Goal: Task Accomplishment & Management: Manage account settings

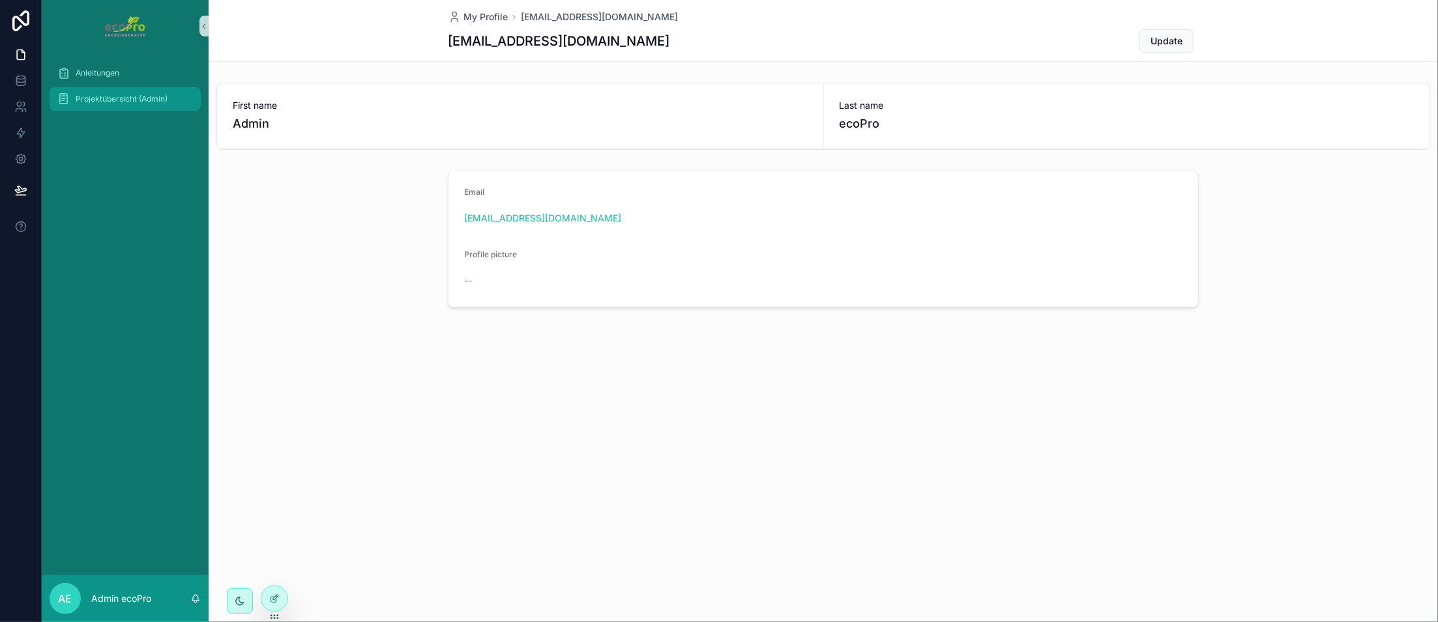
click at [108, 100] on span "Projektübersicht (Admin)" at bounding box center [122, 99] width 92 height 10
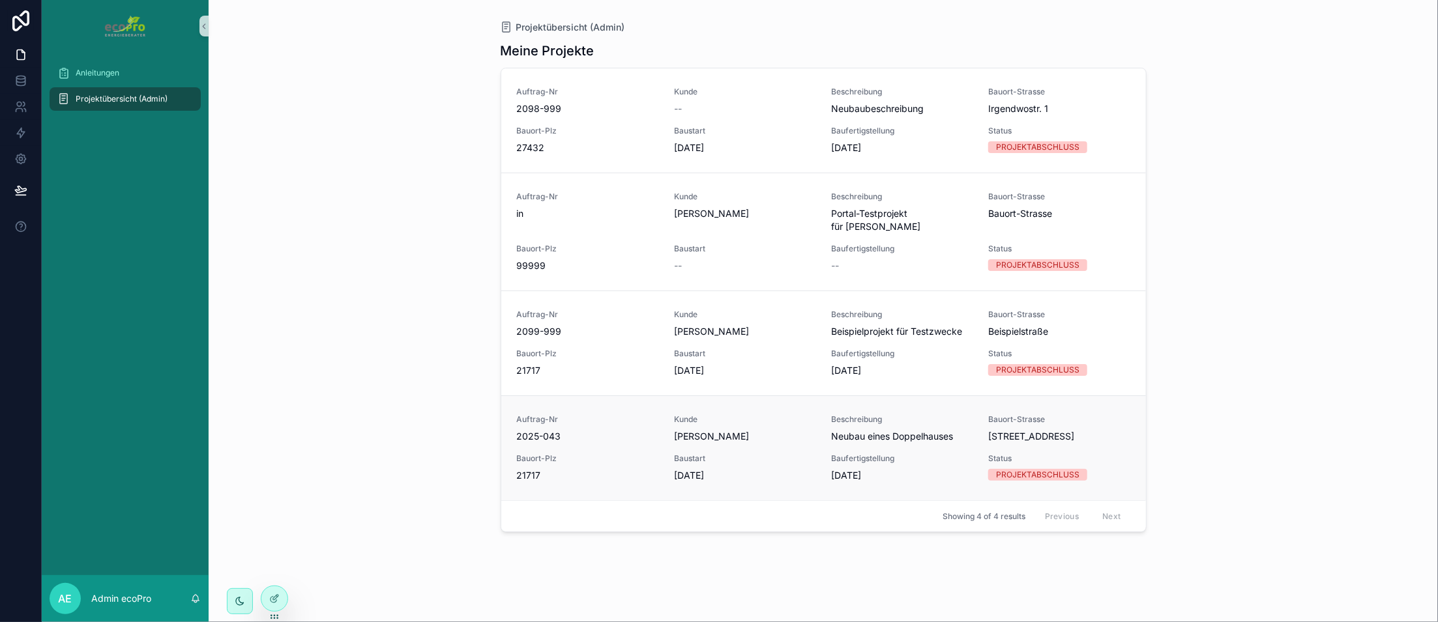
click at [858, 454] on div "Baufertigstellung [DATE]" at bounding box center [901, 468] width 141 height 29
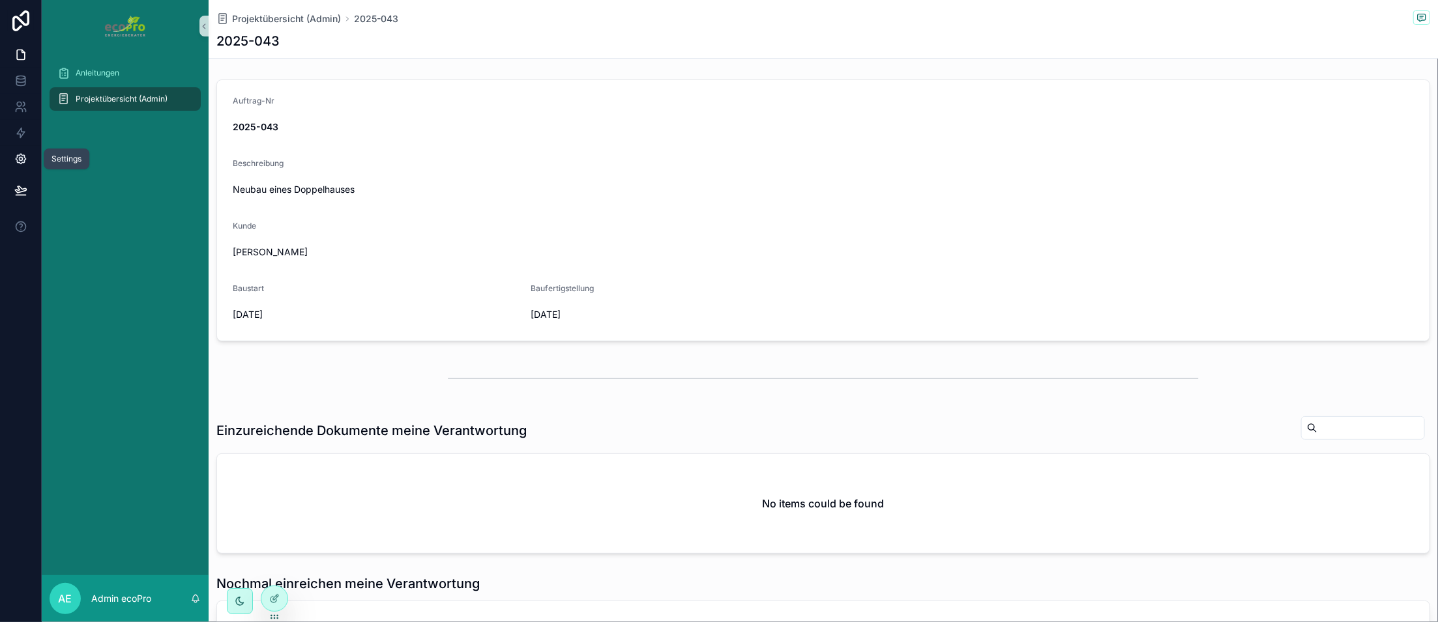
click at [20, 154] on icon at bounding box center [21, 159] width 10 height 10
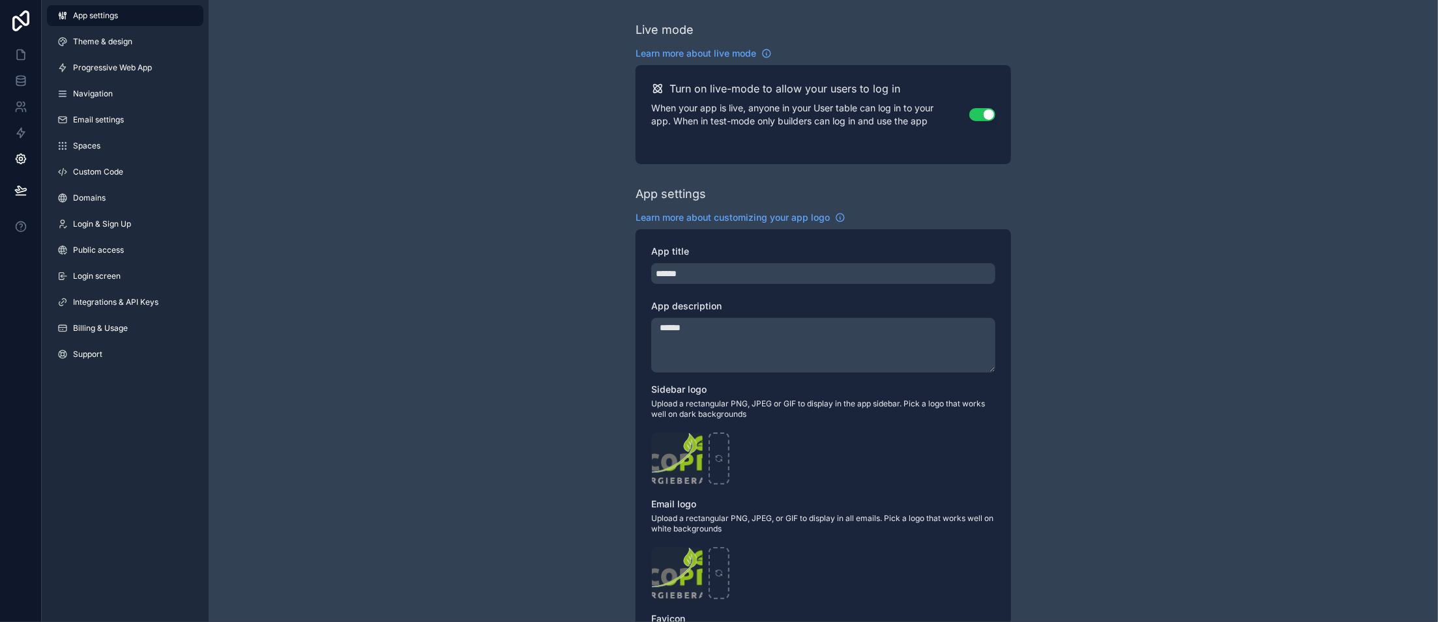
click at [91, 17] on span "App settings" at bounding box center [95, 15] width 45 height 10
click at [22, 53] on icon at bounding box center [23, 51] width 3 height 3
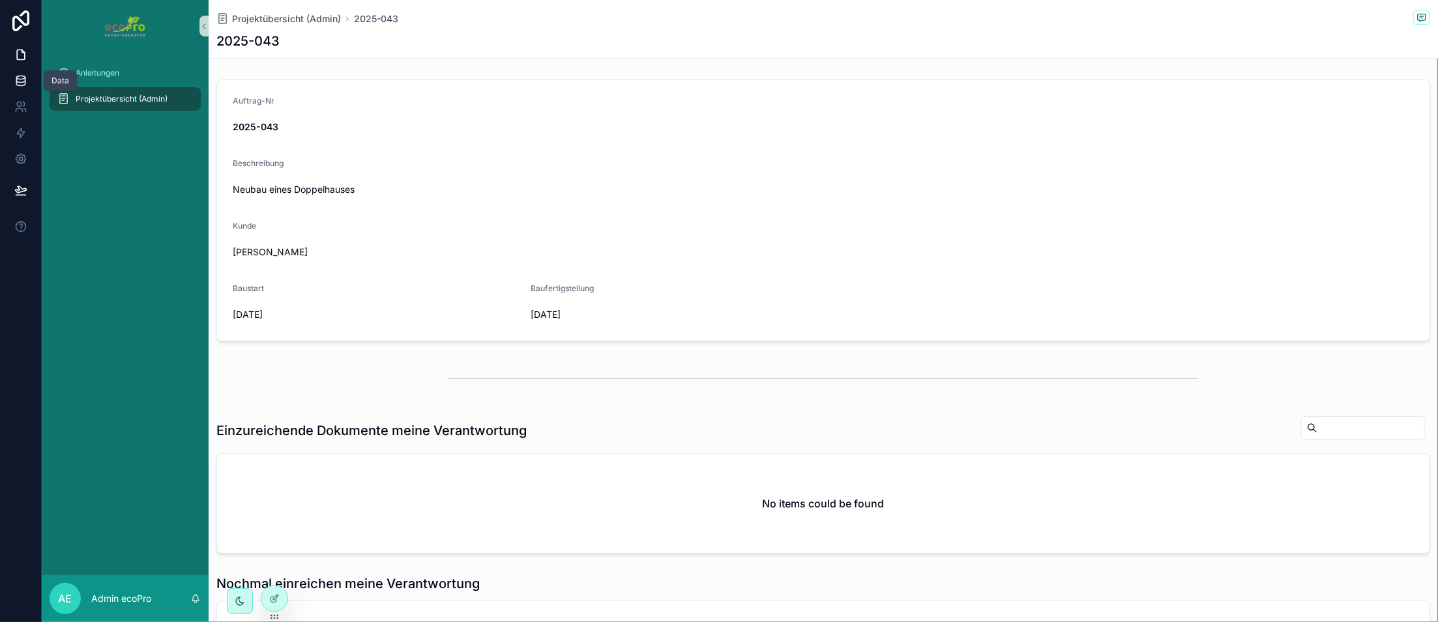
click at [24, 74] on link at bounding box center [20, 81] width 41 height 26
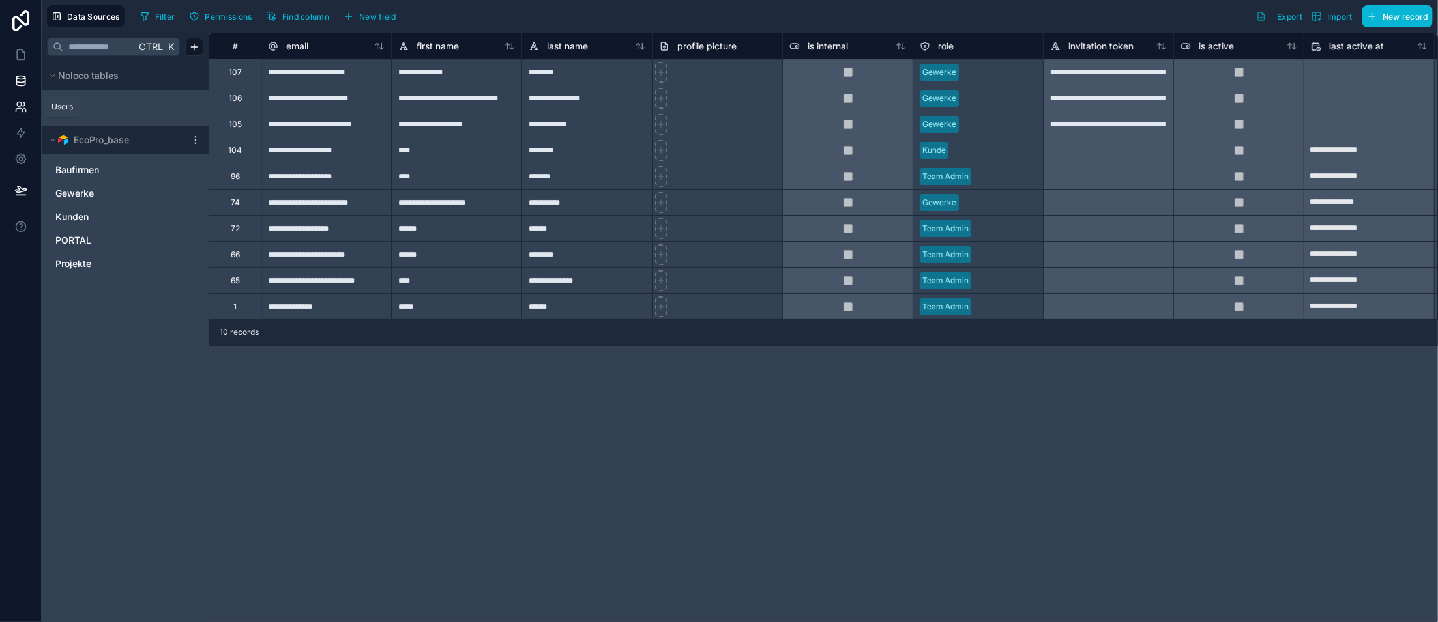
click at [20, 105] on icon at bounding box center [20, 106] width 13 height 13
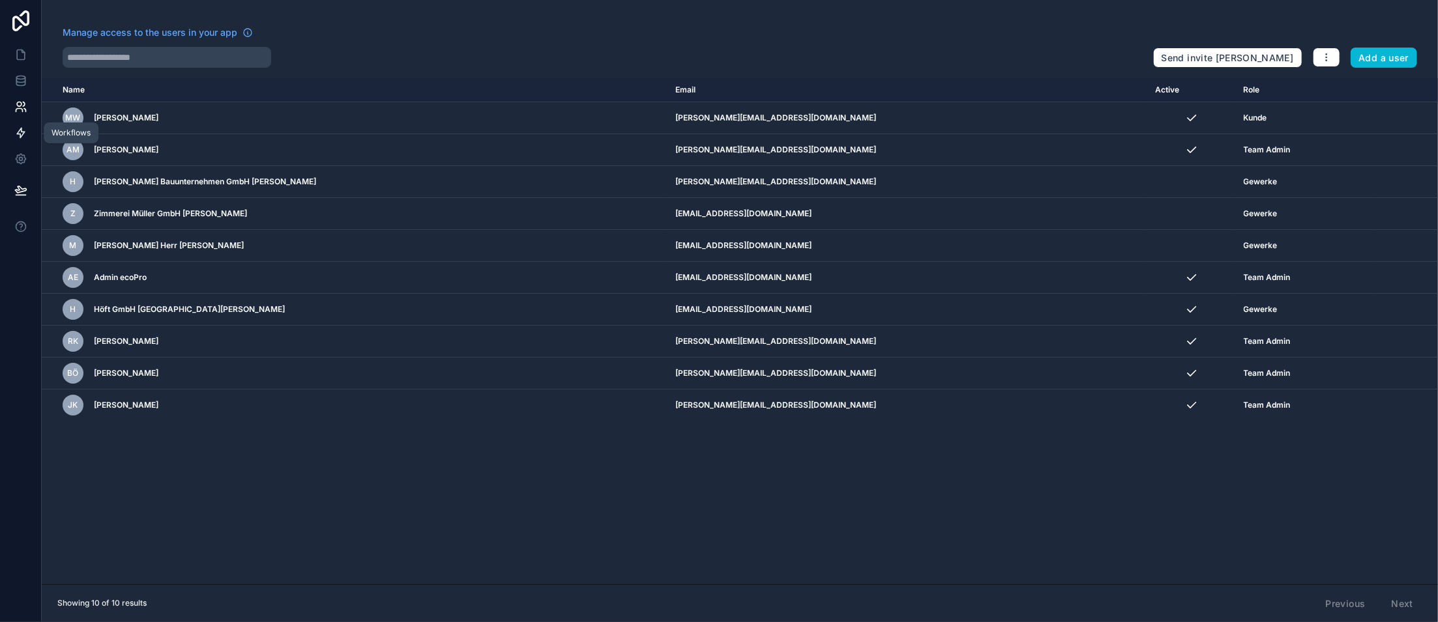
click at [25, 136] on icon at bounding box center [20, 132] width 13 height 13
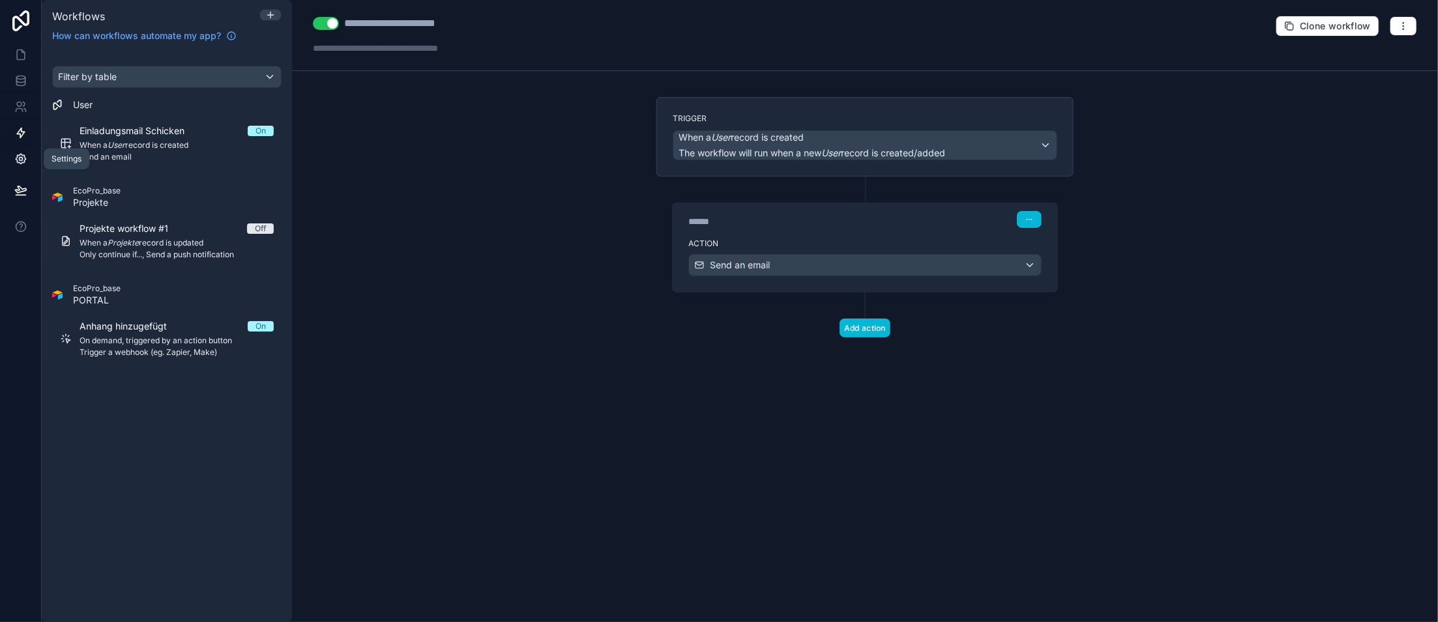
click at [25, 161] on icon at bounding box center [20, 159] width 13 height 13
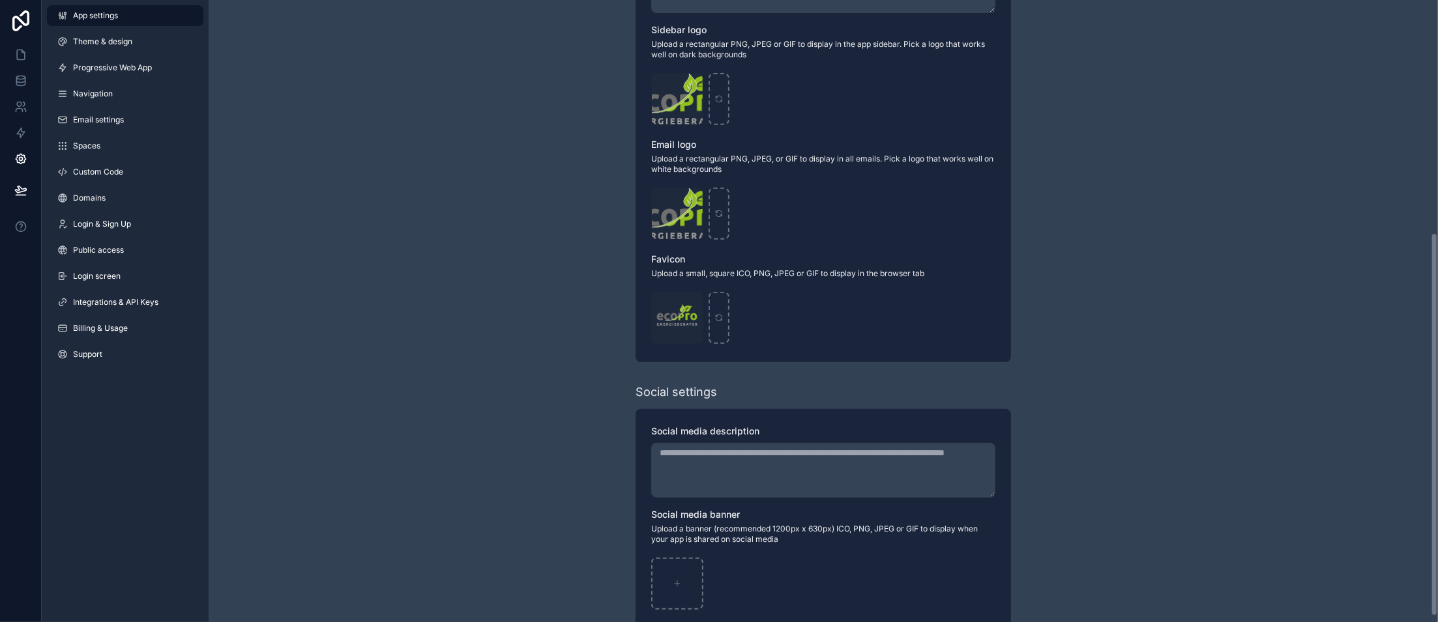
scroll to position [386, 0]
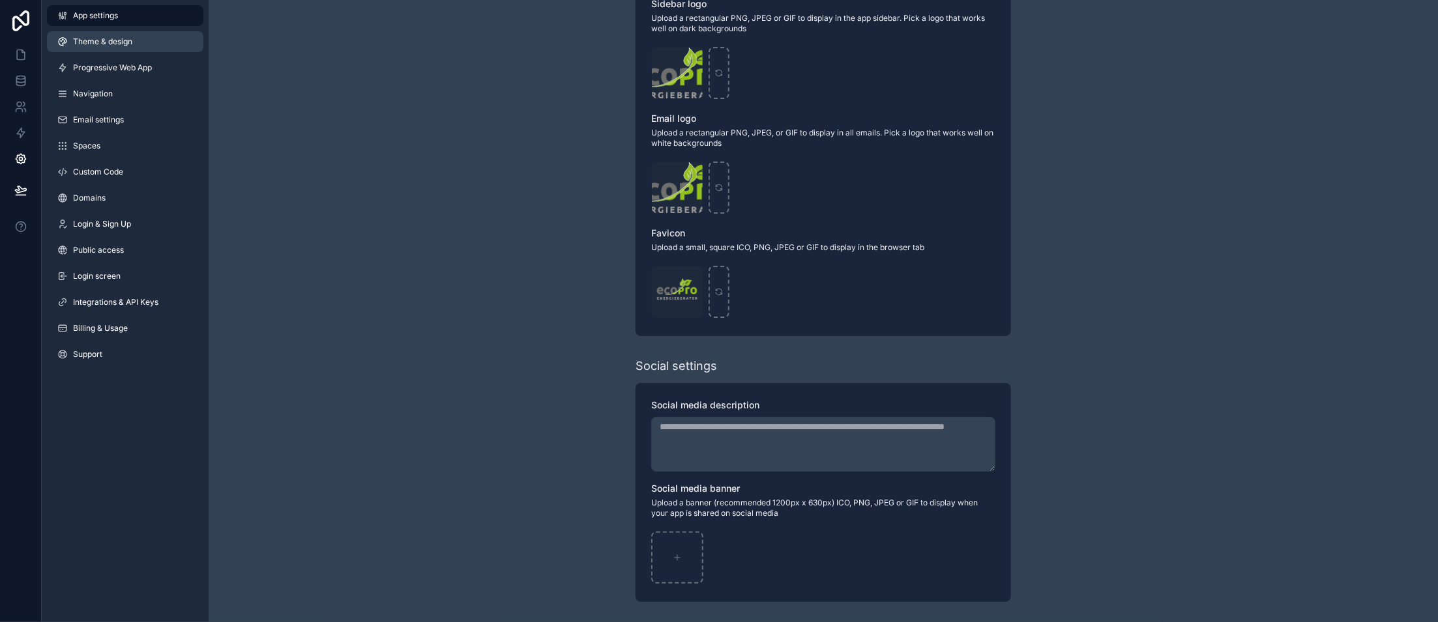
click at [106, 43] on span "Theme & design" at bounding box center [102, 42] width 59 height 10
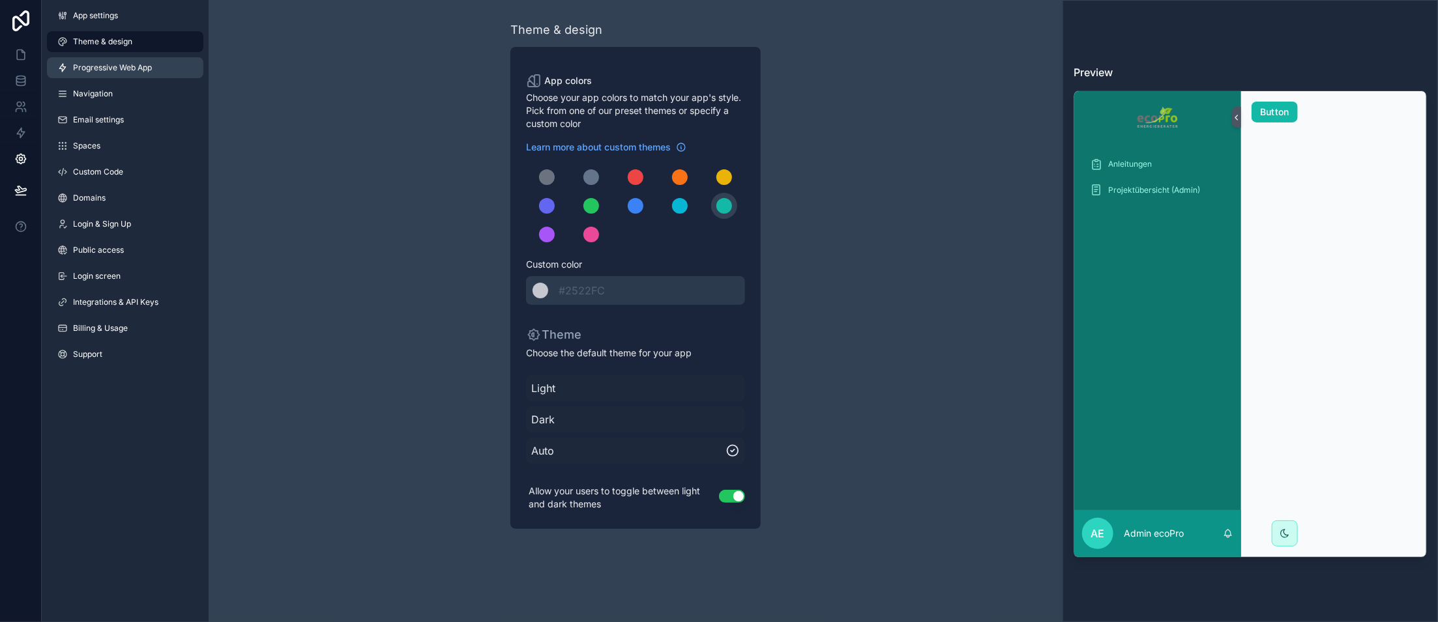
click at [96, 62] on link "Progressive Web App" at bounding box center [125, 67] width 156 height 21
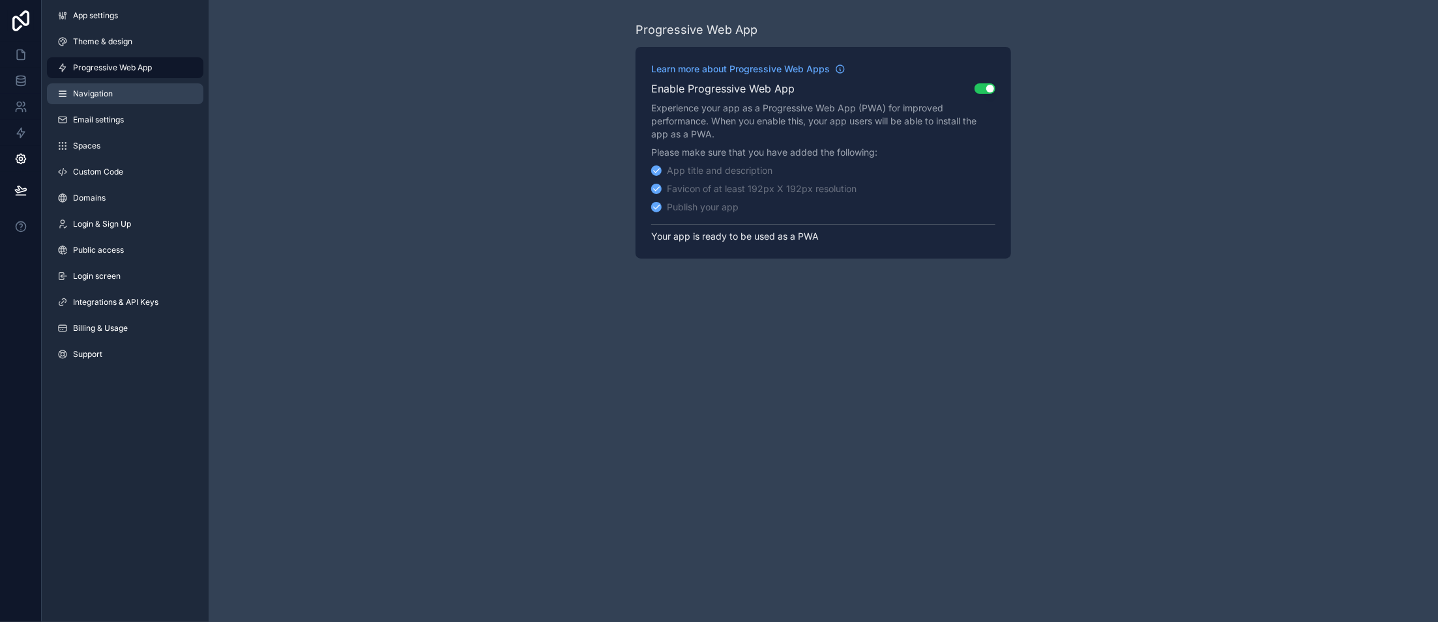
click at [93, 91] on span "Navigation" at bounding box center [93, 94] width 40 height 10
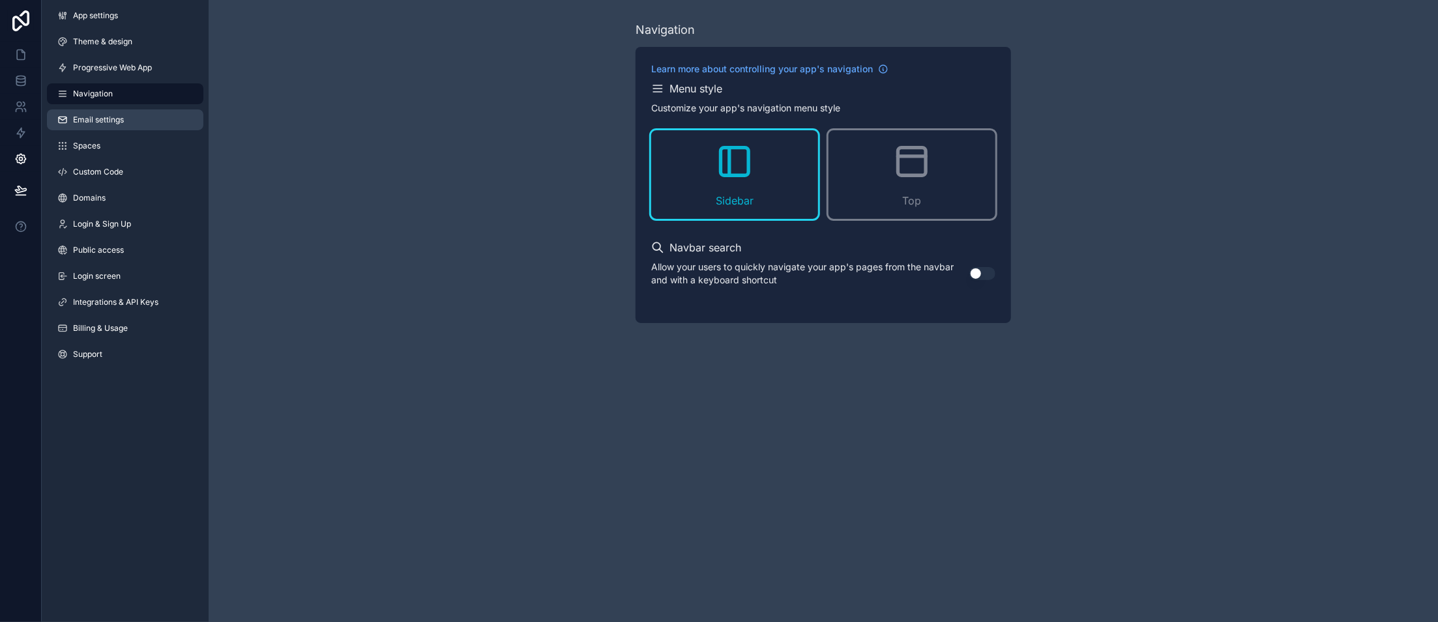
click at [99, 119] on span "Email settings" at bounding box center [98, 120] width 51 height 10
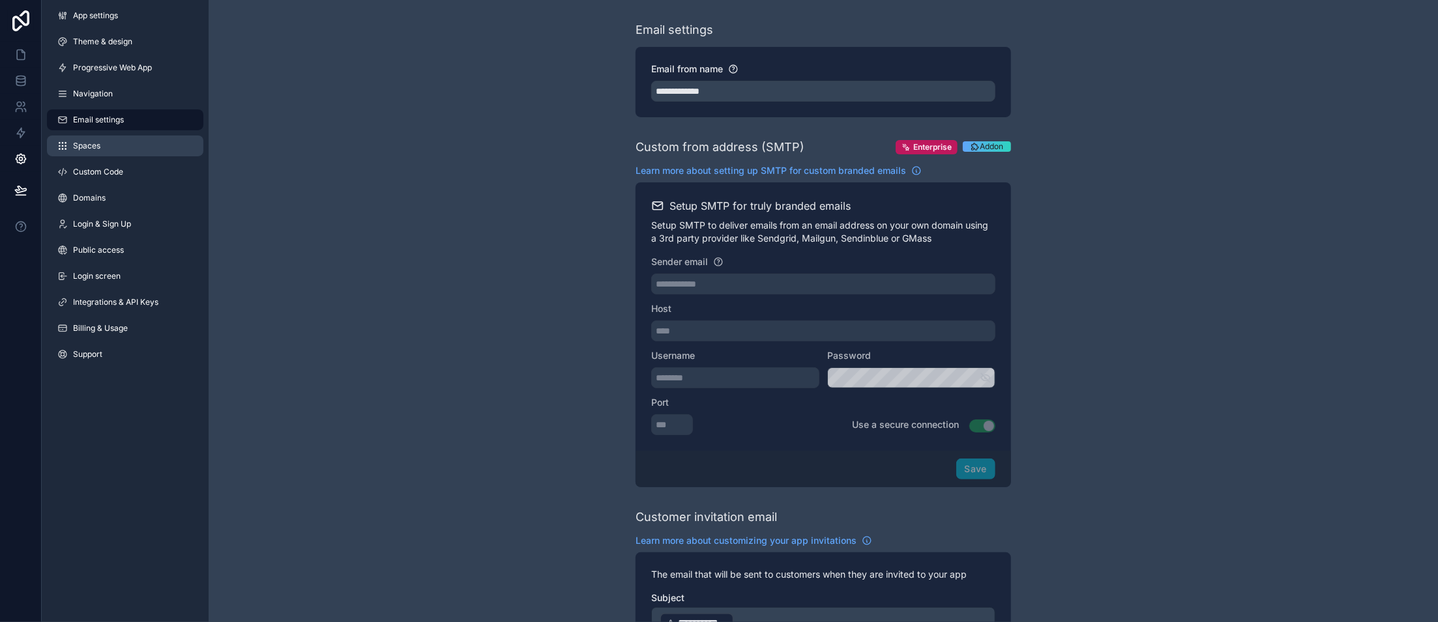
click at [96, 143] on span "Spaces" at bounding box center [86, 146] width 27 height 10
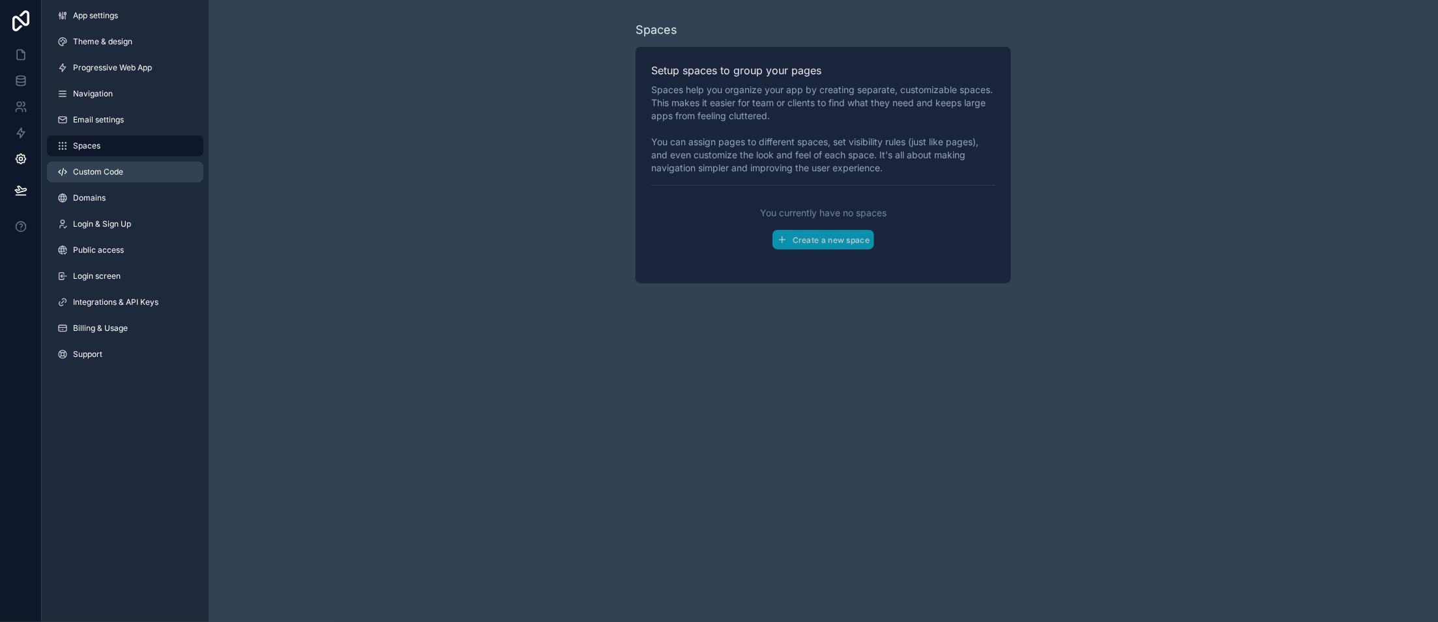
click at [106, 169] on span "Custom Code" at bounding box center [98, 172] width 50 height 10
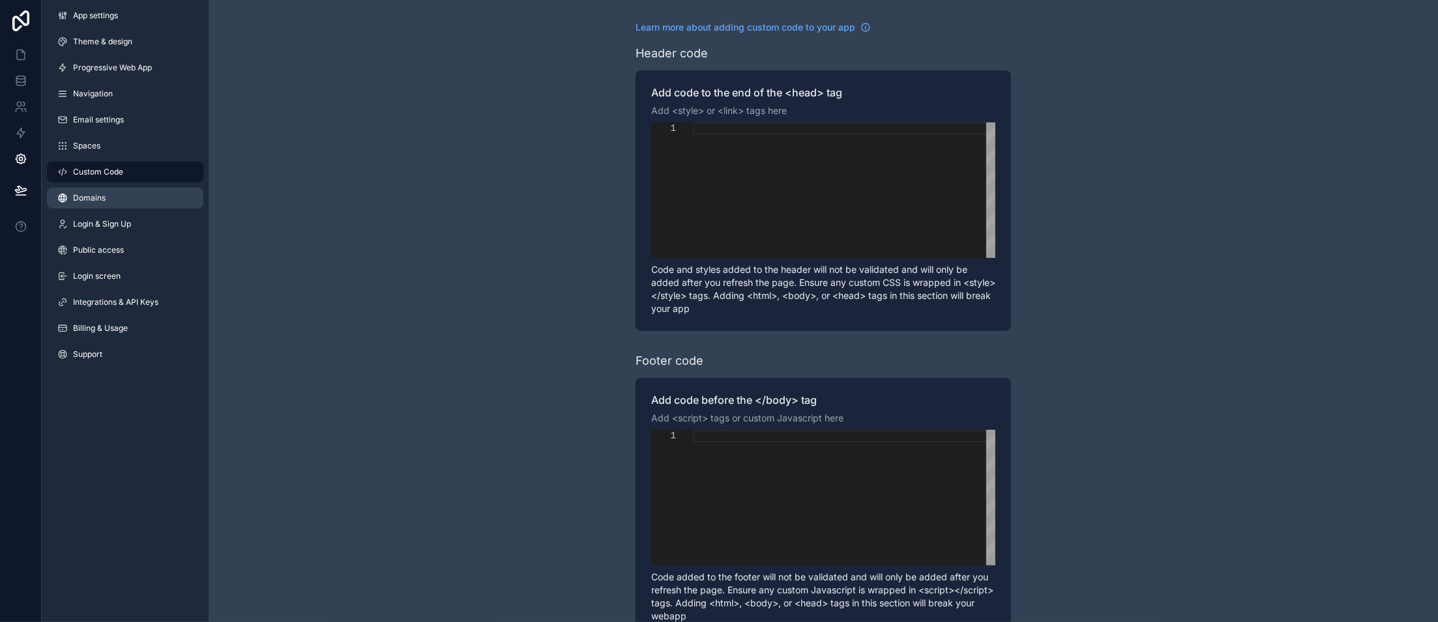
click at [90, 202] on span "Domains" at bounding box center [89, 198] width 33 height 10
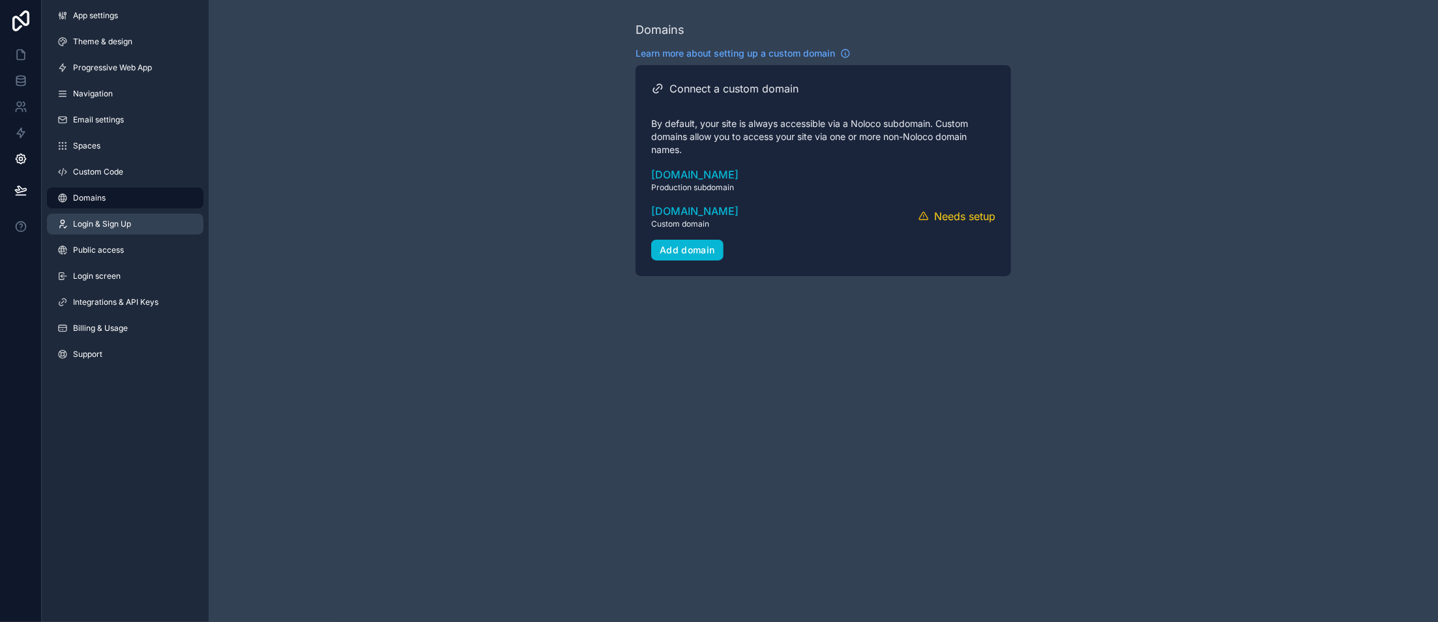
click at [92, 220] on span "Login & Sign Up" at bounding box center [102, 224] width 58 height 10
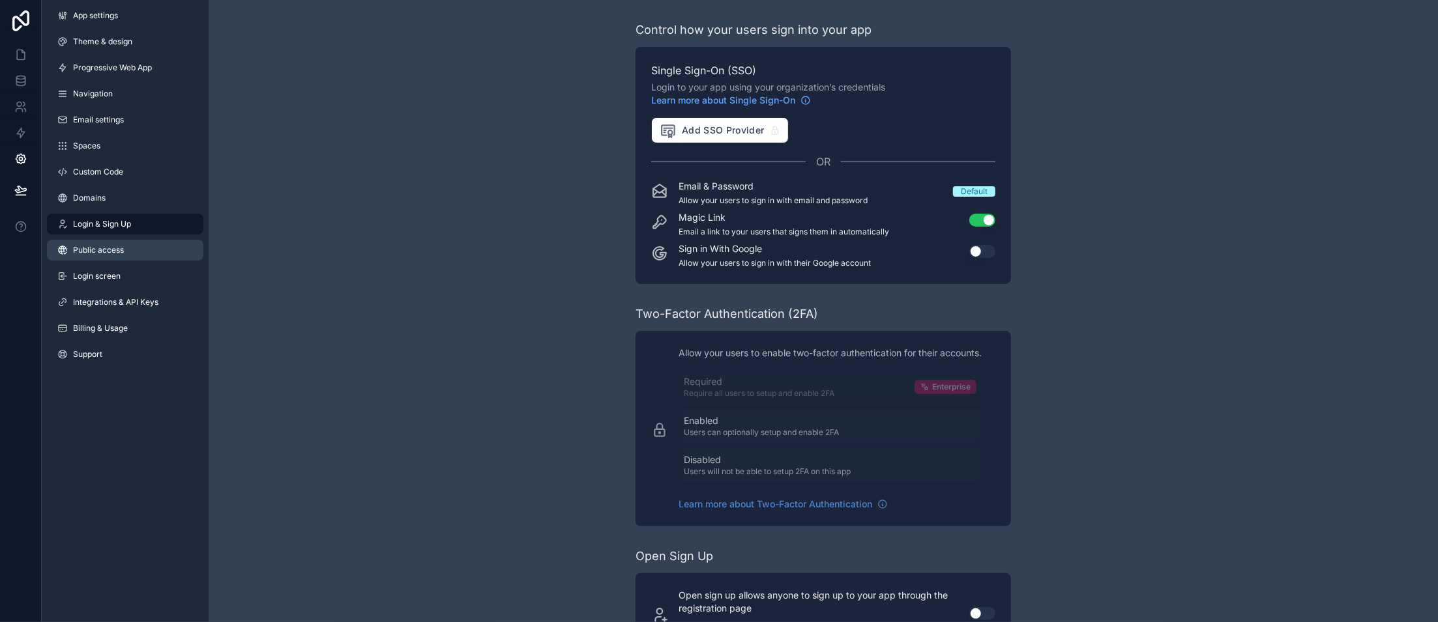
click at [94, 250] on span "Public access" at bounding box center [98, 250] width 51 height 10
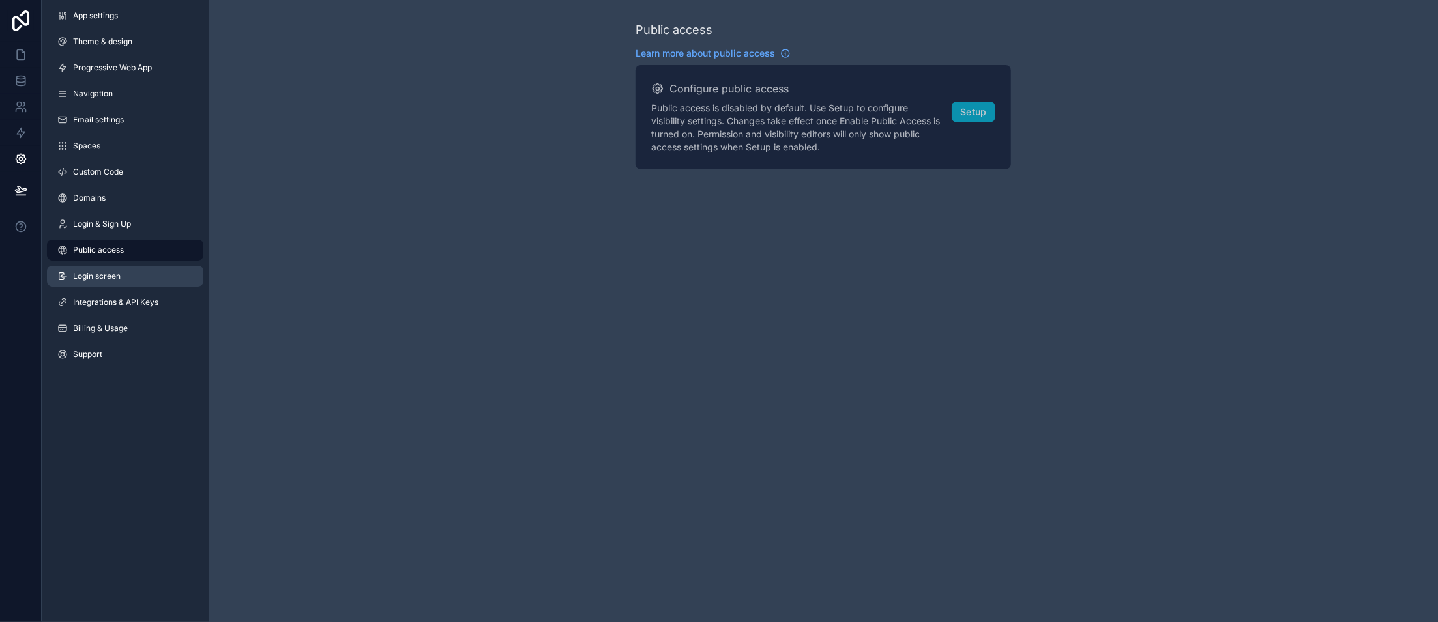
click at [91, 269] on link "Login screen" at bounding box center [125, 276] width 156 height 21
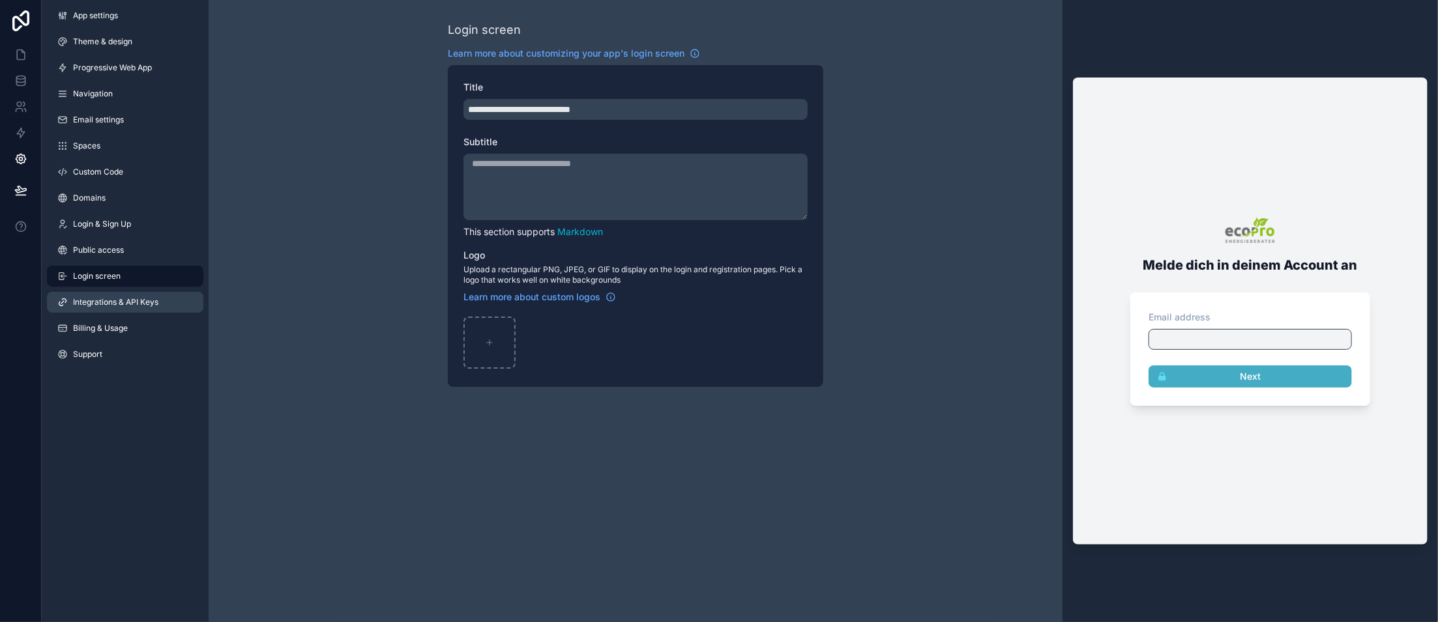
click at [78, 308] on link "Integrations & API Keys" at bounding box center [125, 302] width 156 height 21
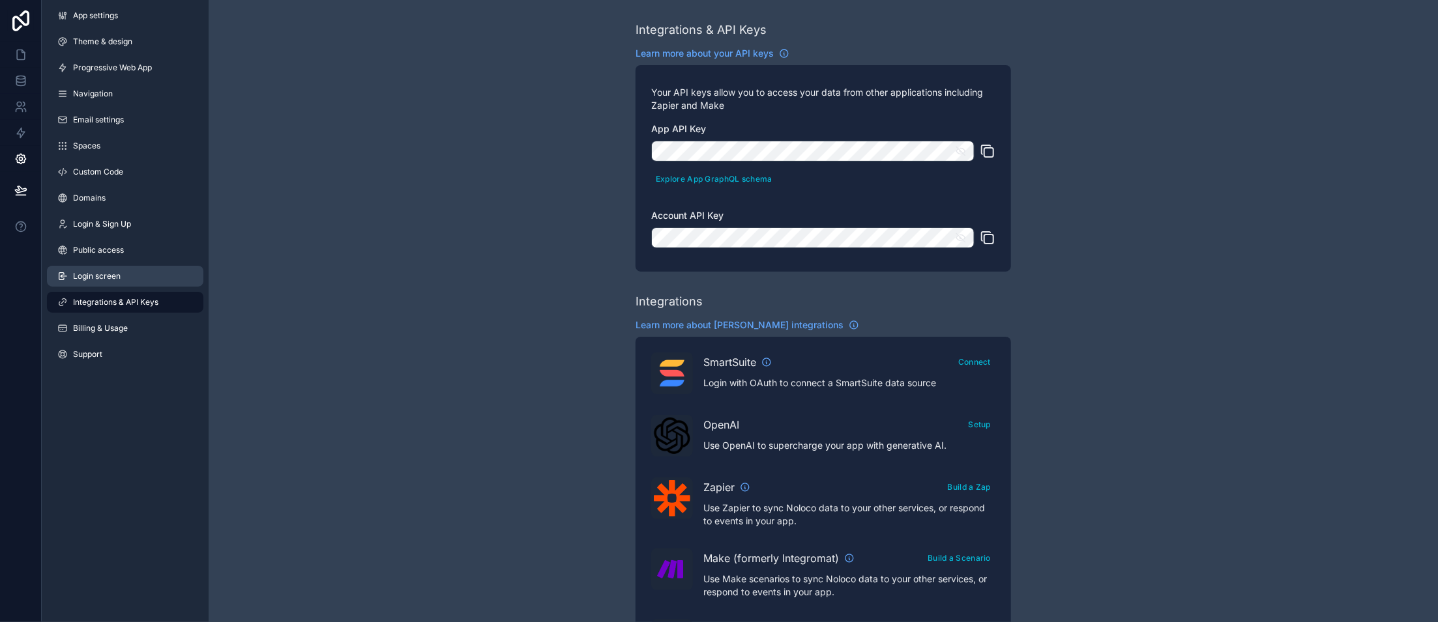
click at [87, 278] on span "Login screen" at bounding box center [97, 276] width 48 height 10
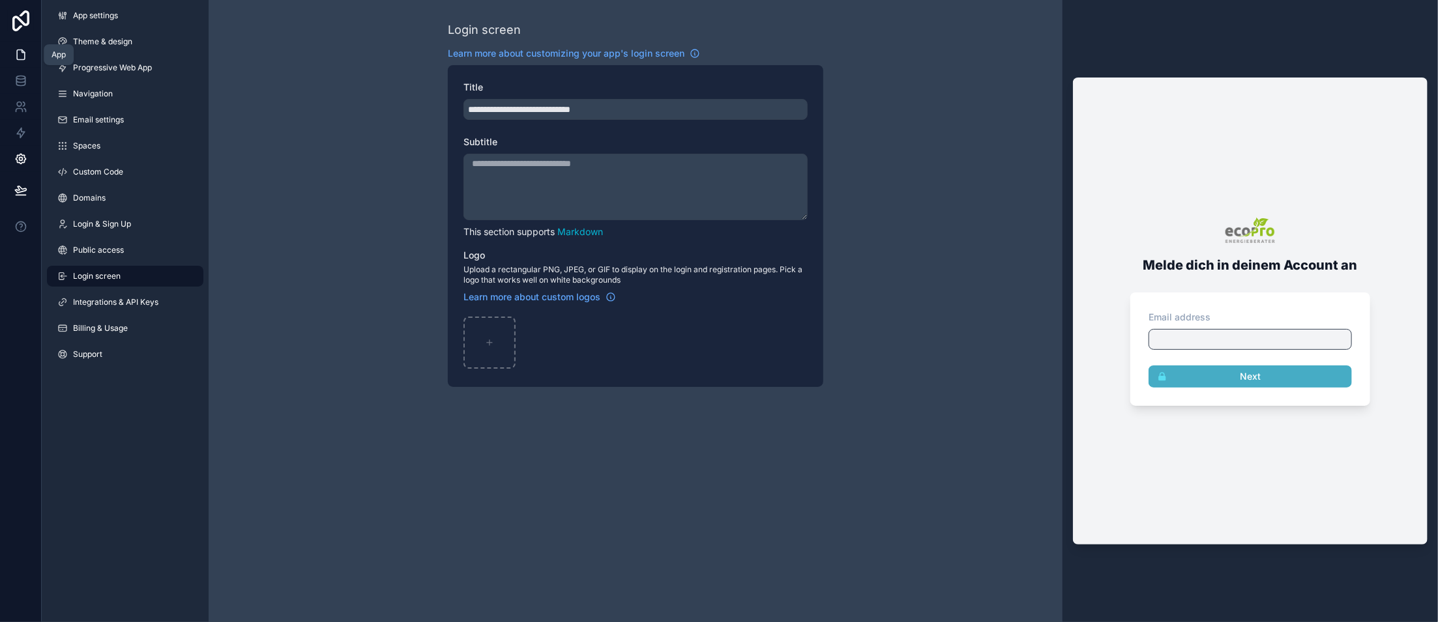
click at [20, 56] on icon at bounding box center [20, 54] width 13 height 13
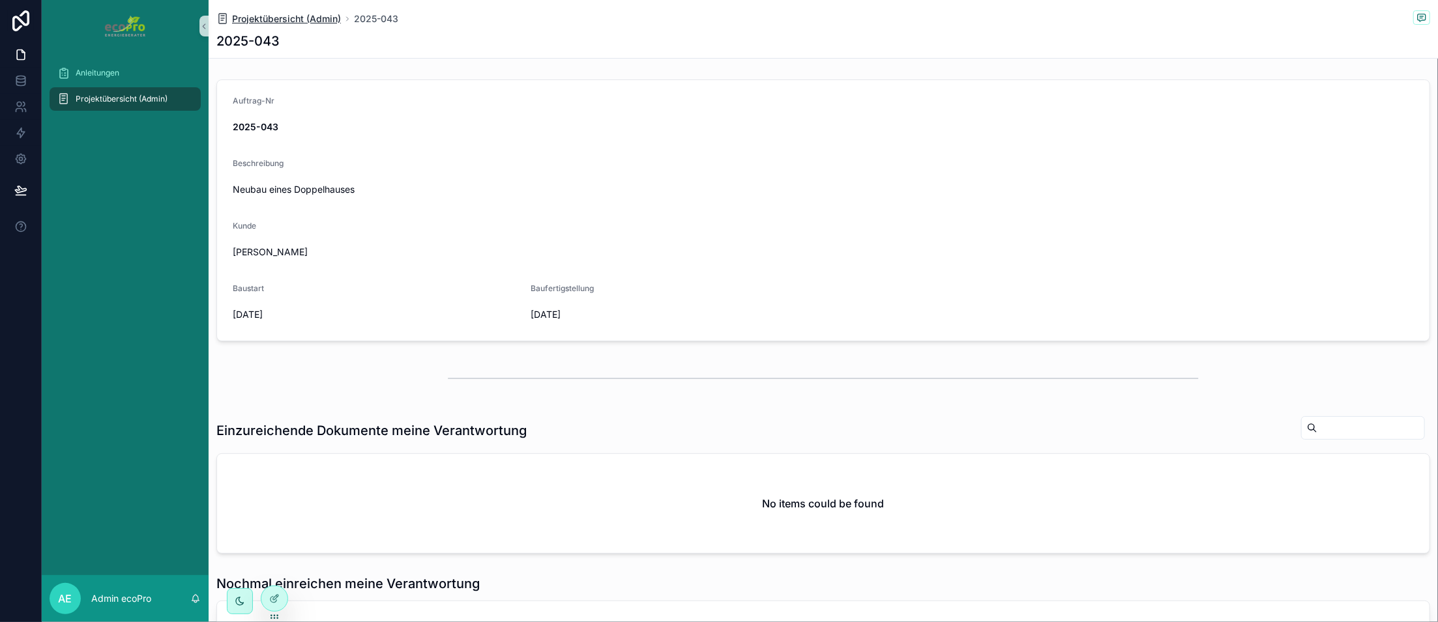
click at [327, 20] on span "Projektübersicht (Admin)" at bounding box center [286, 18] width 109 height 13
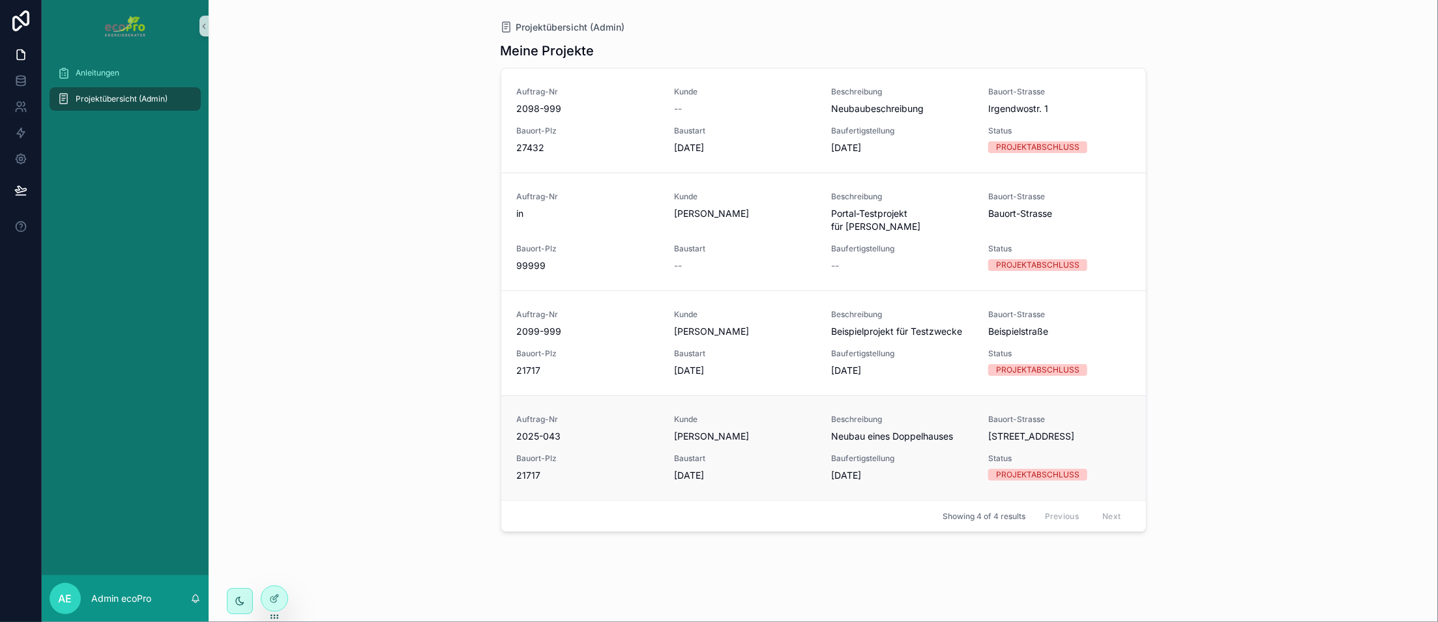
click at [648, 469] on span "21717" at bounding box center [587, 475] width 141 height 13
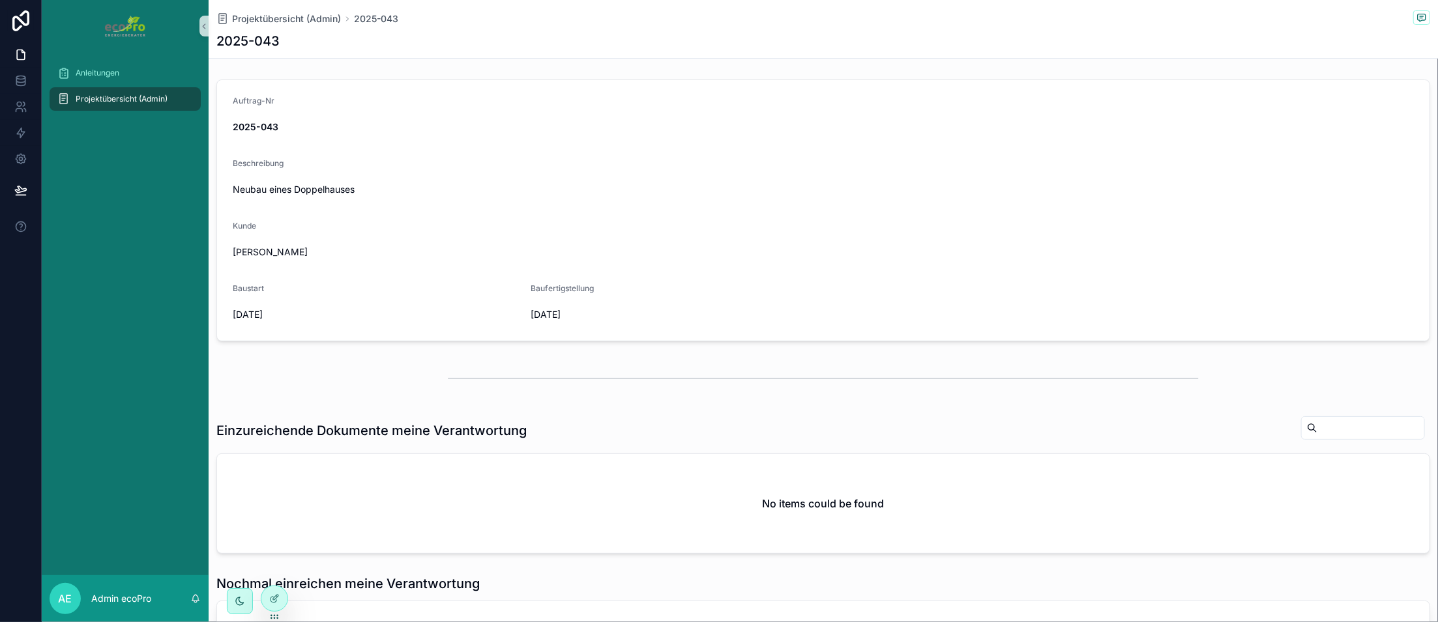
click at [858, 20] on div "Projektübersicht (Admin) 2025-043" at bounding box center [823, 18] width 1214 height 16
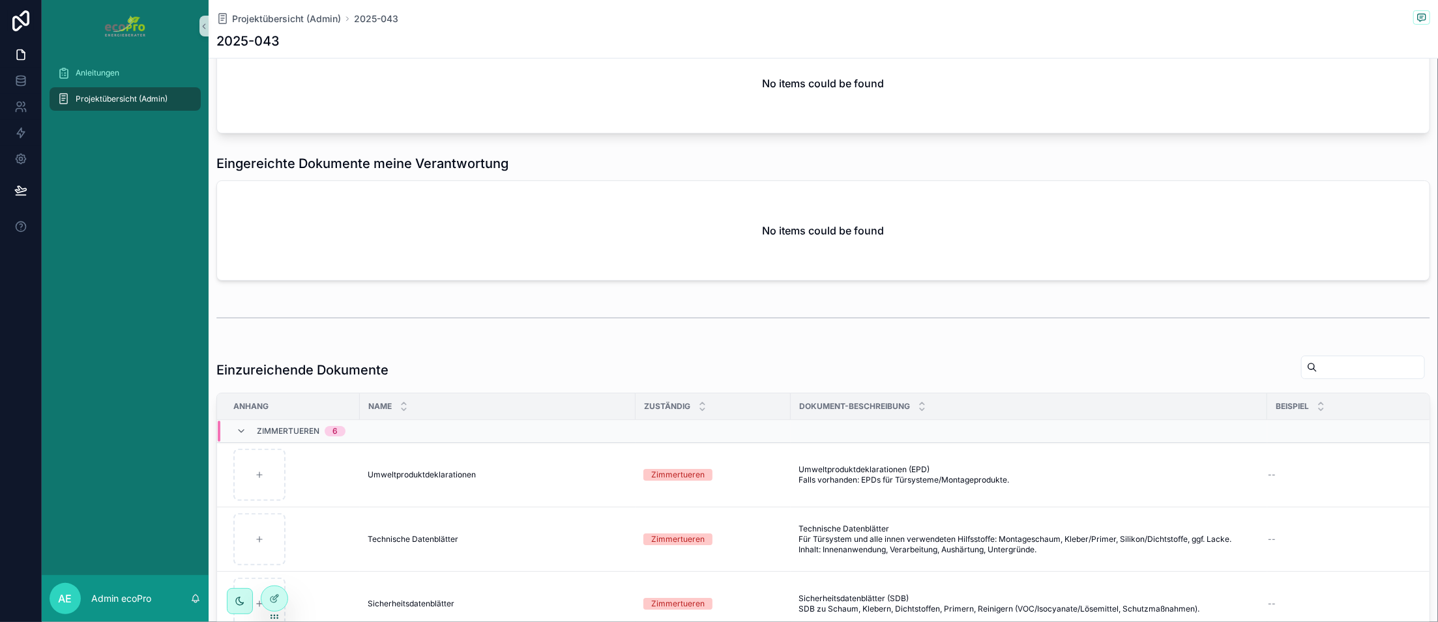
scroll to position [675, 0]
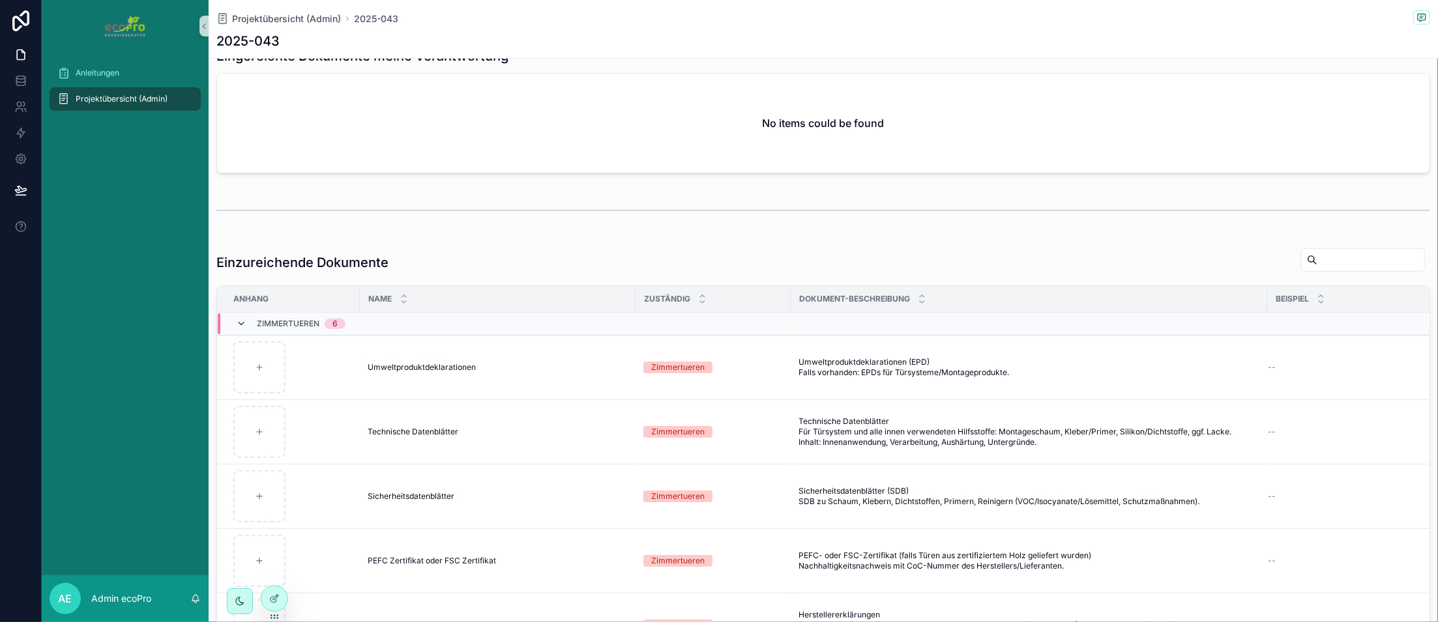
click at [239, 324] on icon "scrollable content" at bounding box center [241, 324] width 10 height 10
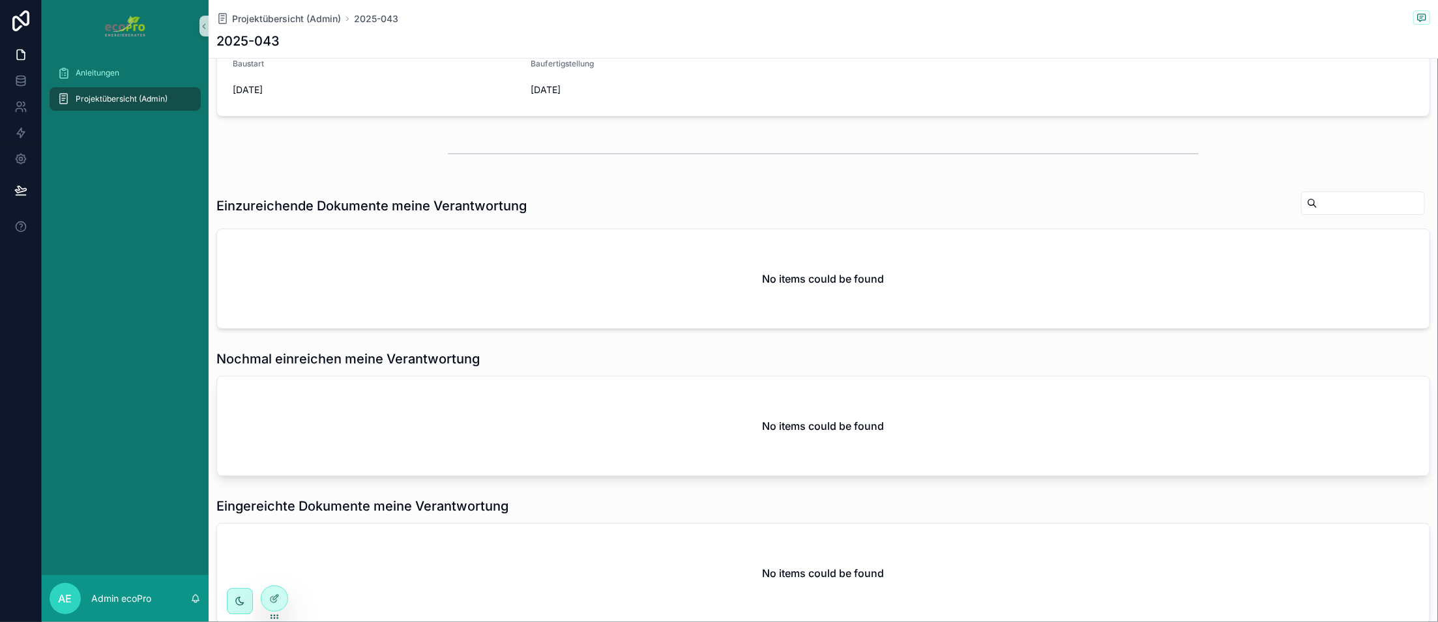
scroll to position [0, 0]
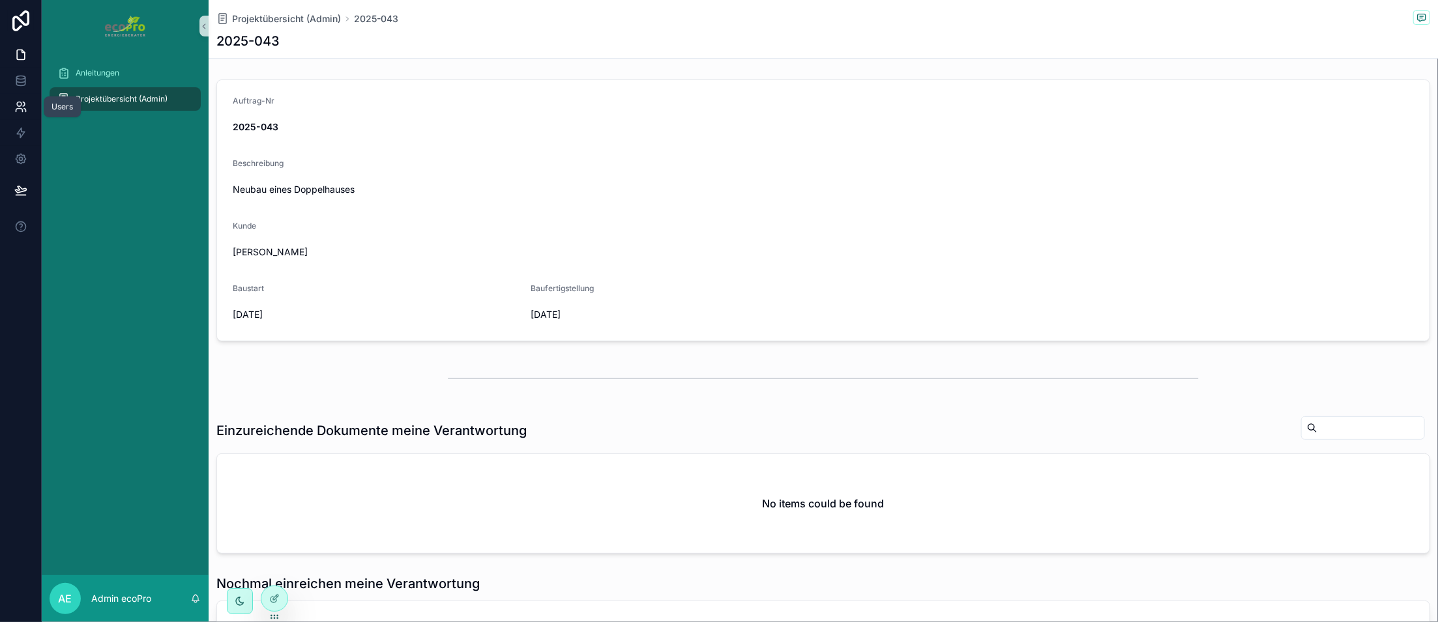
click at [20, 104] on icon at bounding box center [20, 106] width 13 height 13
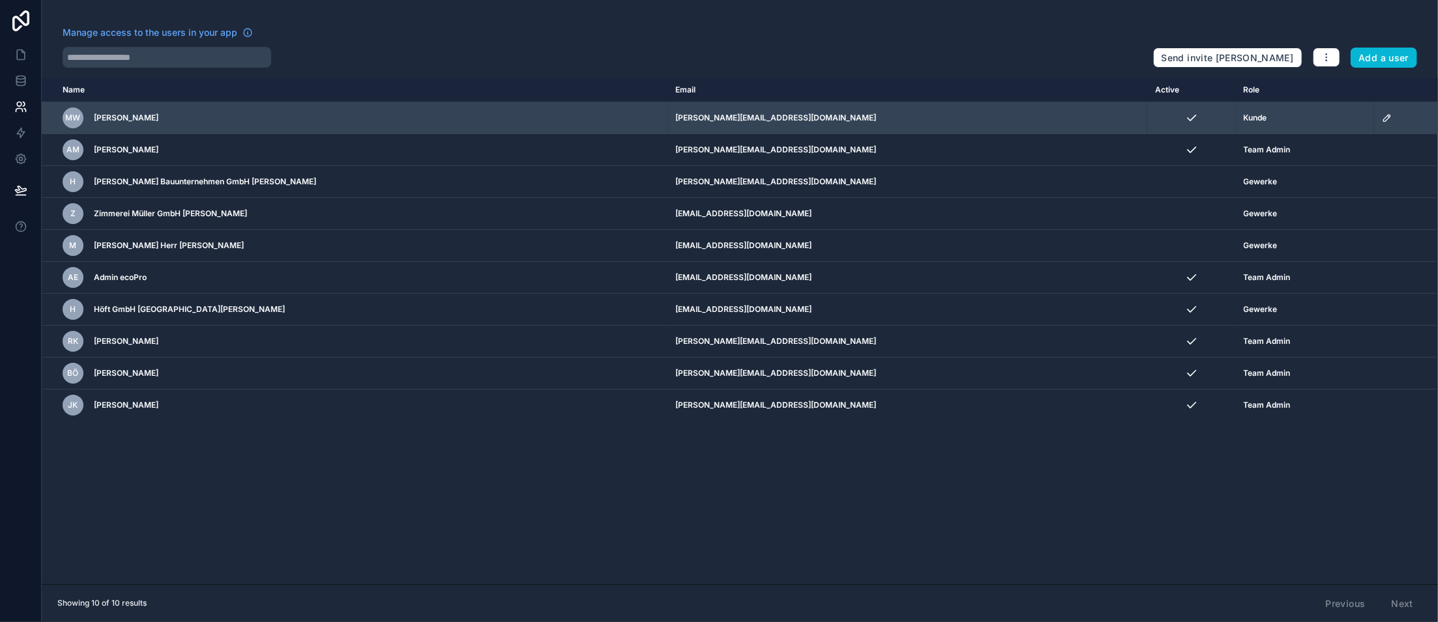
click at [858, 113] on icon "scrollable content" at bounding box center [1387, 118] width 10 height 10
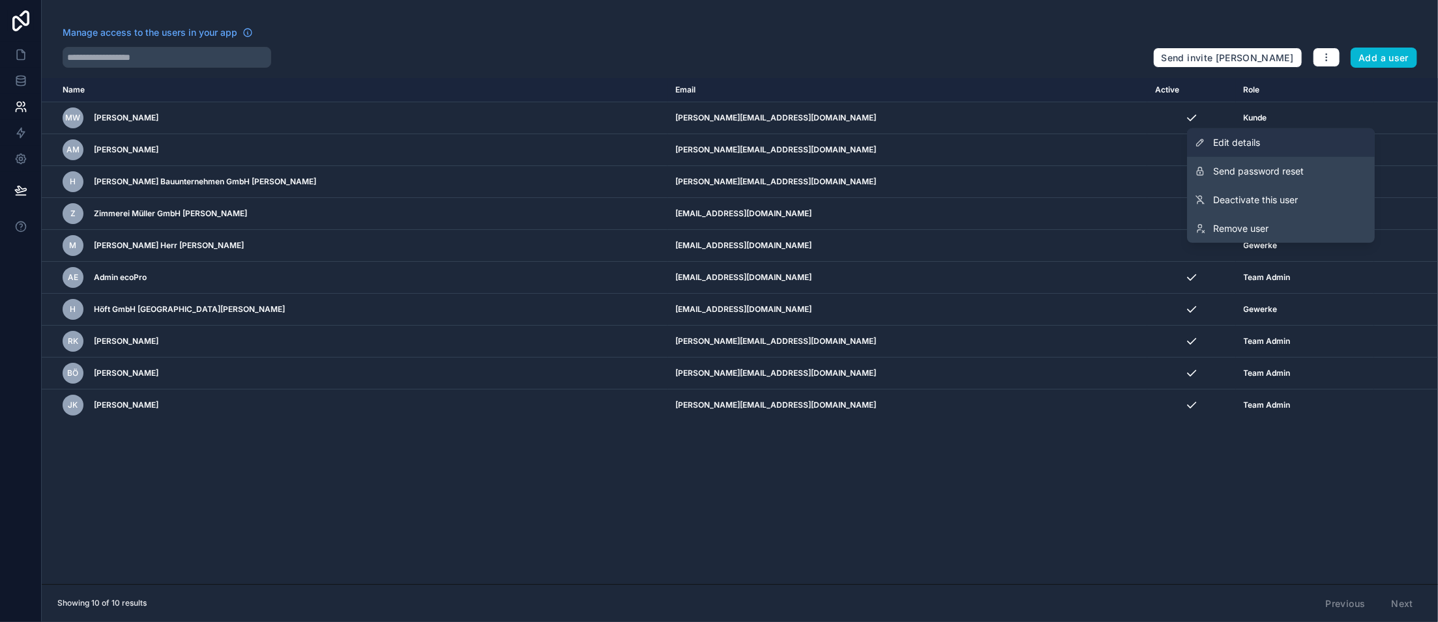
click at [858, 142] on span "Edit details" at bounding box center [1236, 142] width 47 height 13
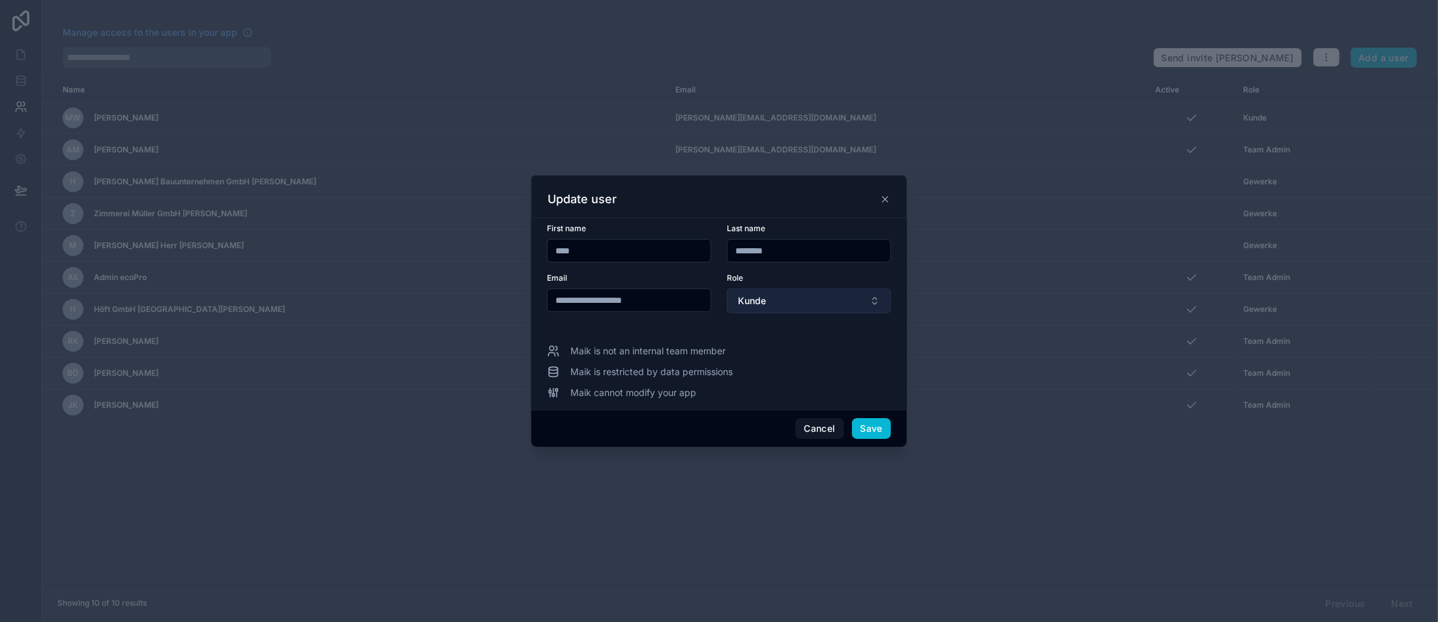
click at [803, 304] on button "Kunde" at bounding box center [809, 301] width 164 height 25
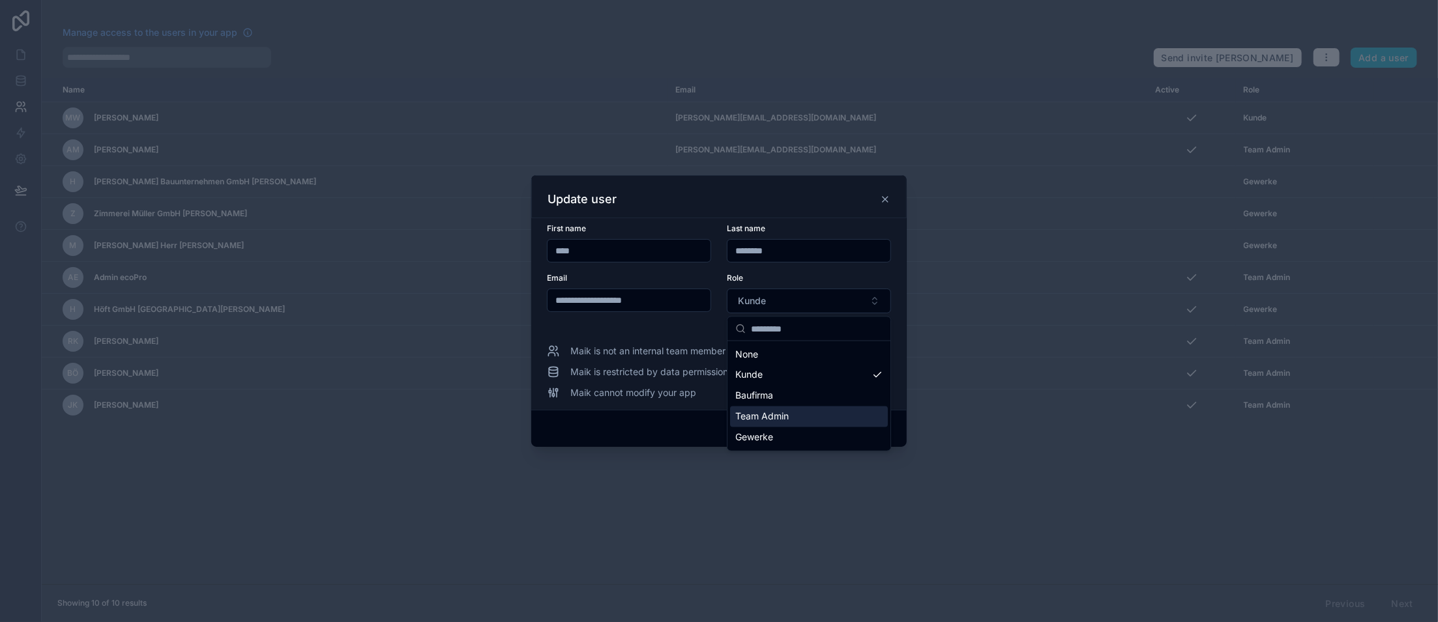
click at [762, 413] on span "Team Admin" at bounding box center [761, 417] width 53 height 13
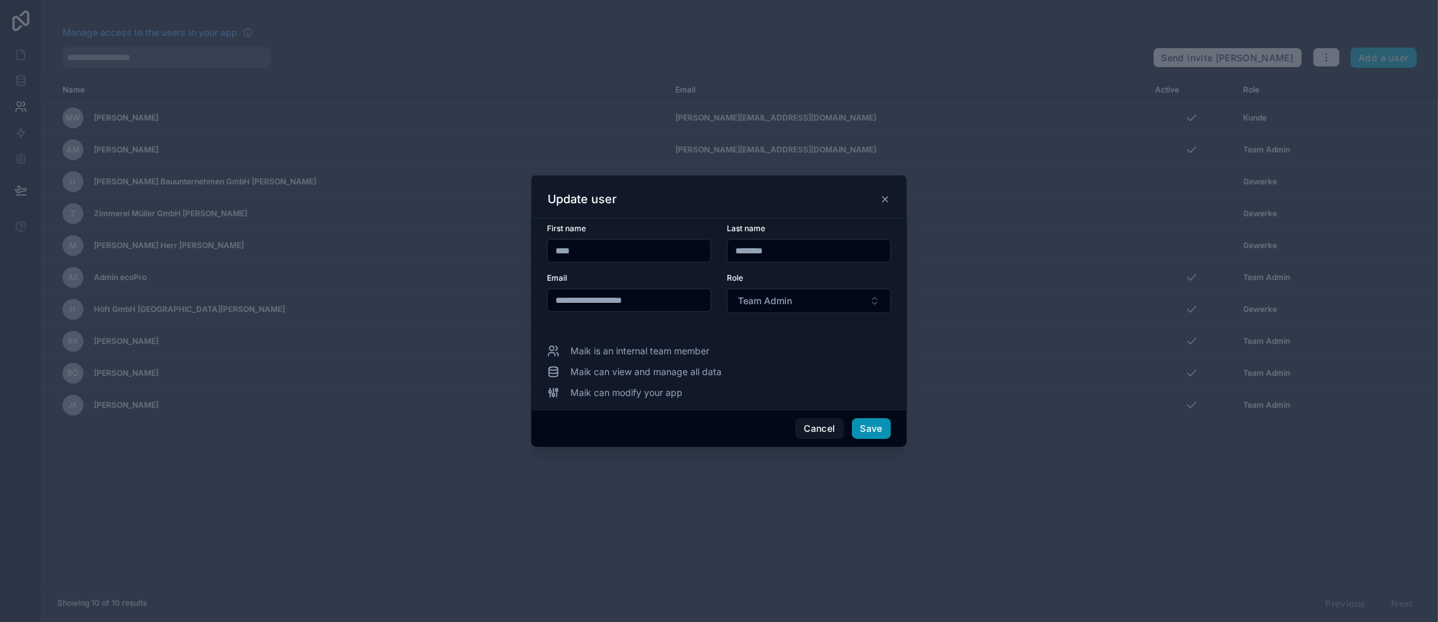
click at [858, 428] on button "Save" at bounding box center [871, 428] width 39 height 21
